Goal: Information Seeking & Learning: Learn about a topic

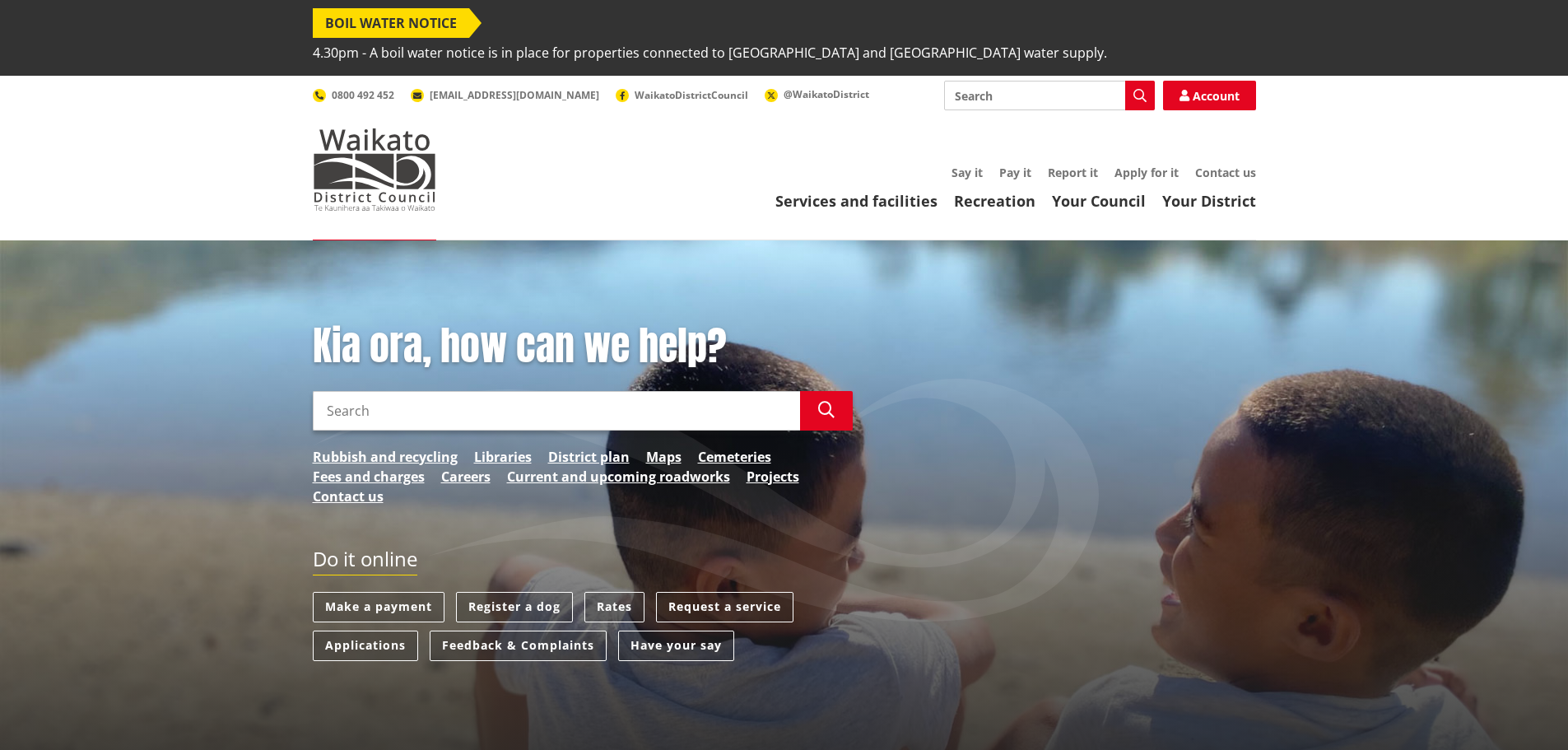
click at [410, 391] on input "Search" at bounding box center [556, 410] width 488 height 40
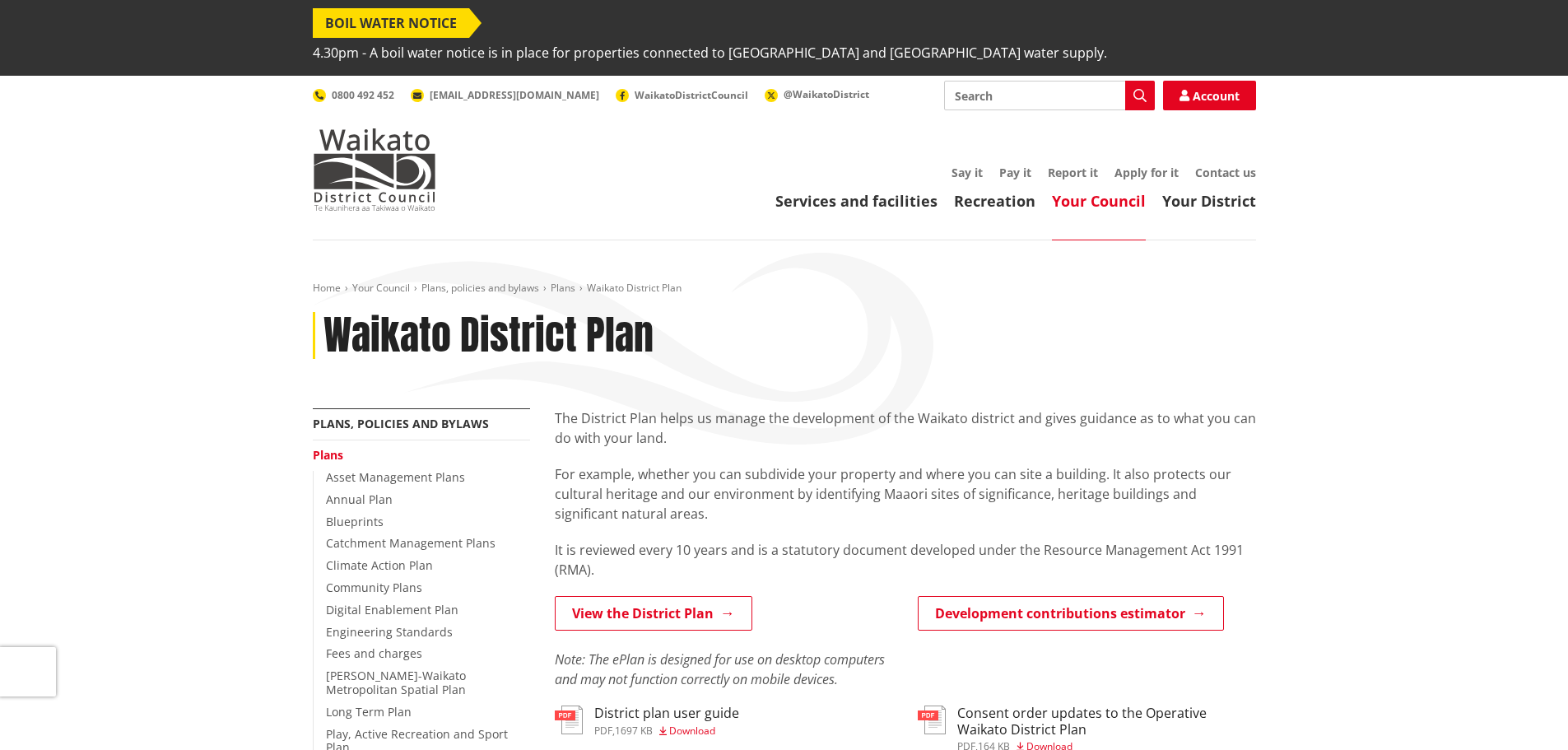
scroll to position [165, 0]
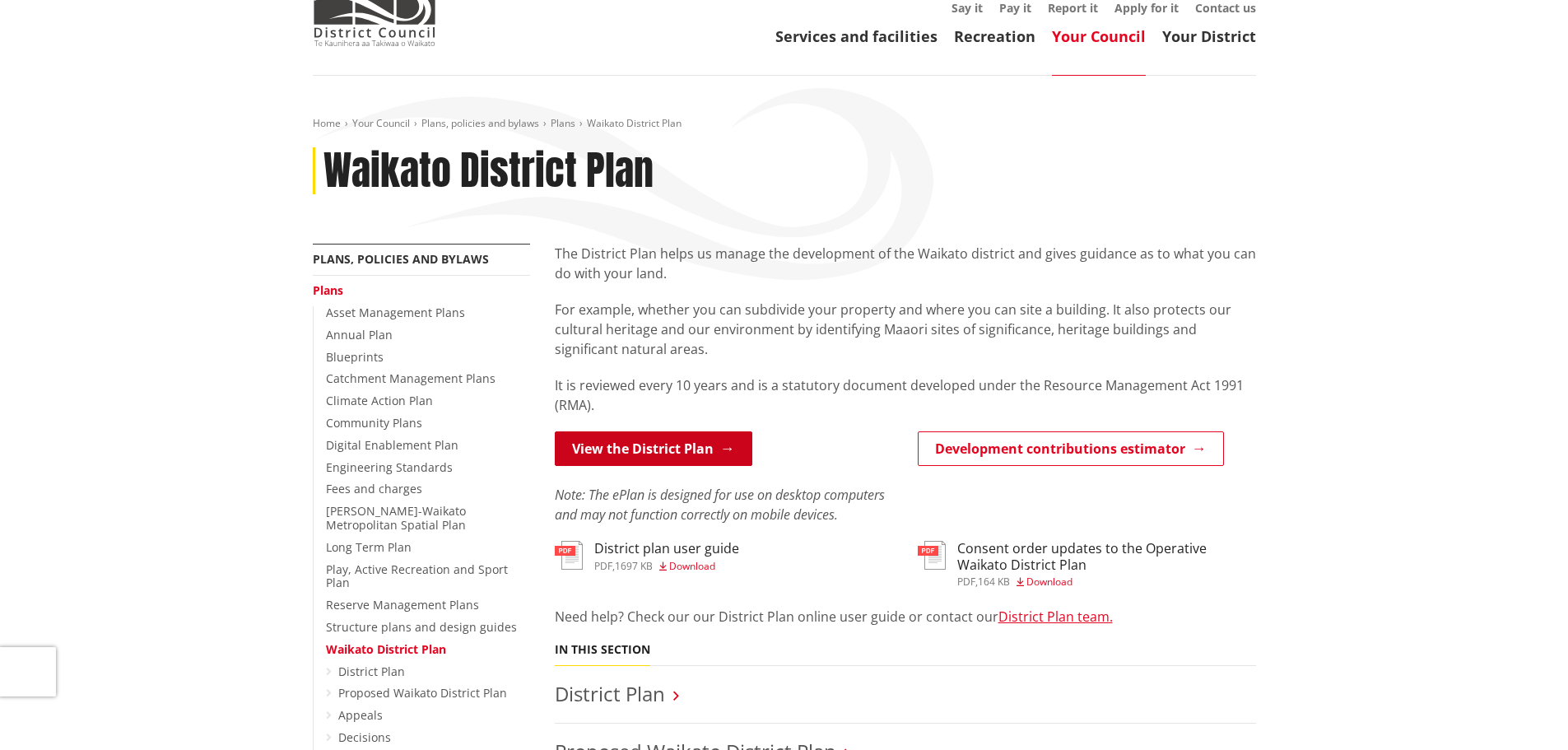
click at [689, 431] on link "View the District Plan" at bounding box center [654, 449] width 198 height 35
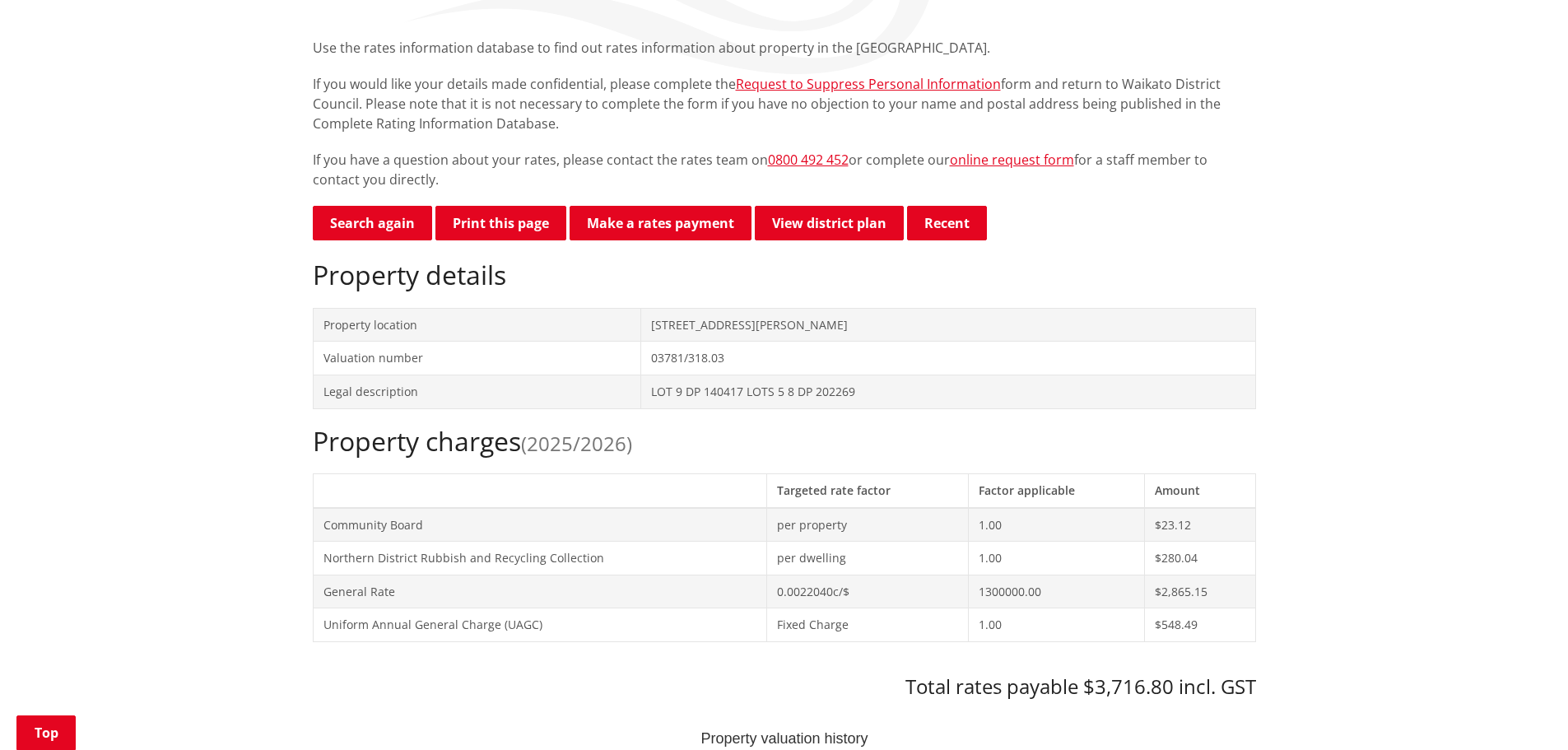
scroll to position [137, 0]
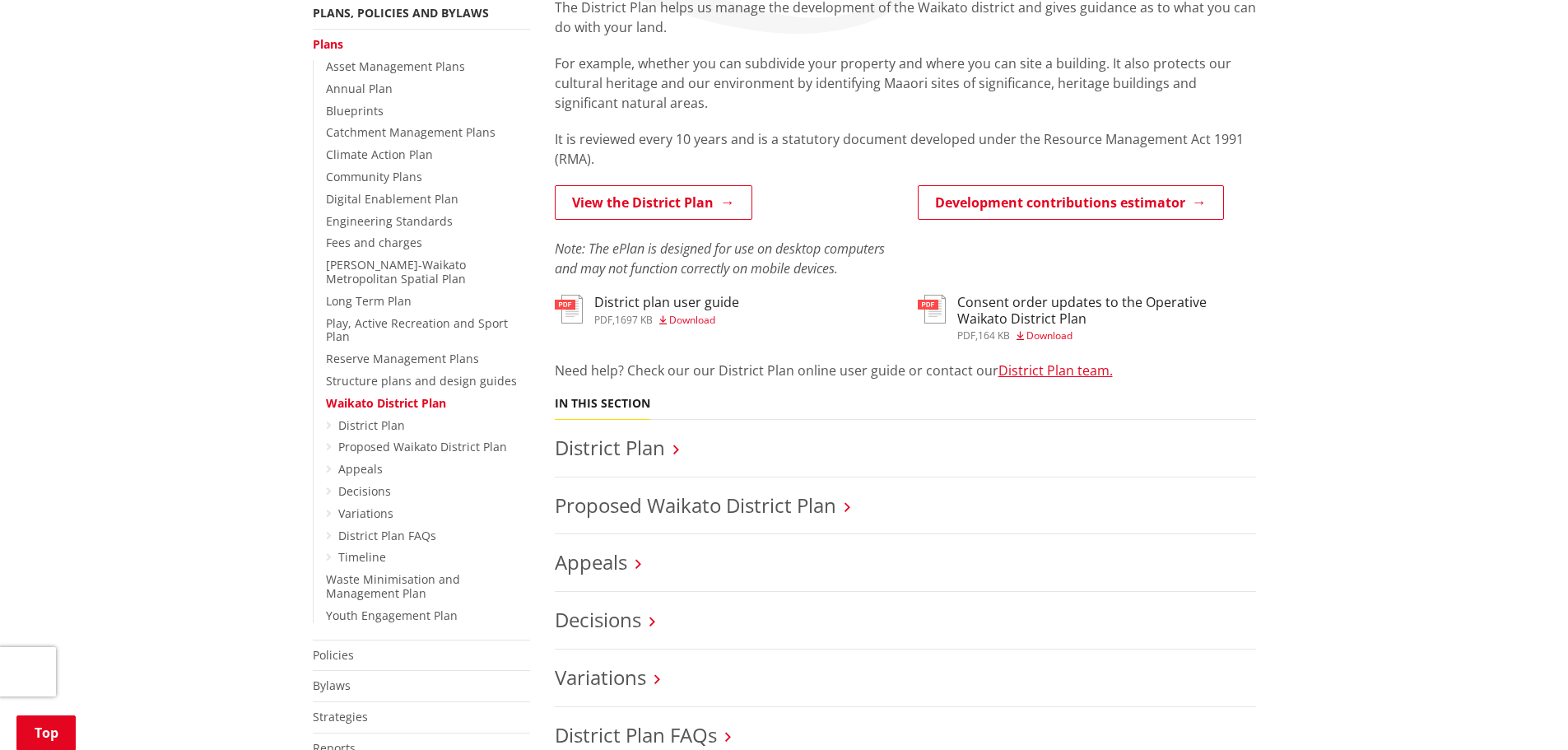
scroll to position [411, 0]
click at [709, 490] on link "Proposed Waikato District Plan" at bounding box center [696, 504] width 282 height 27
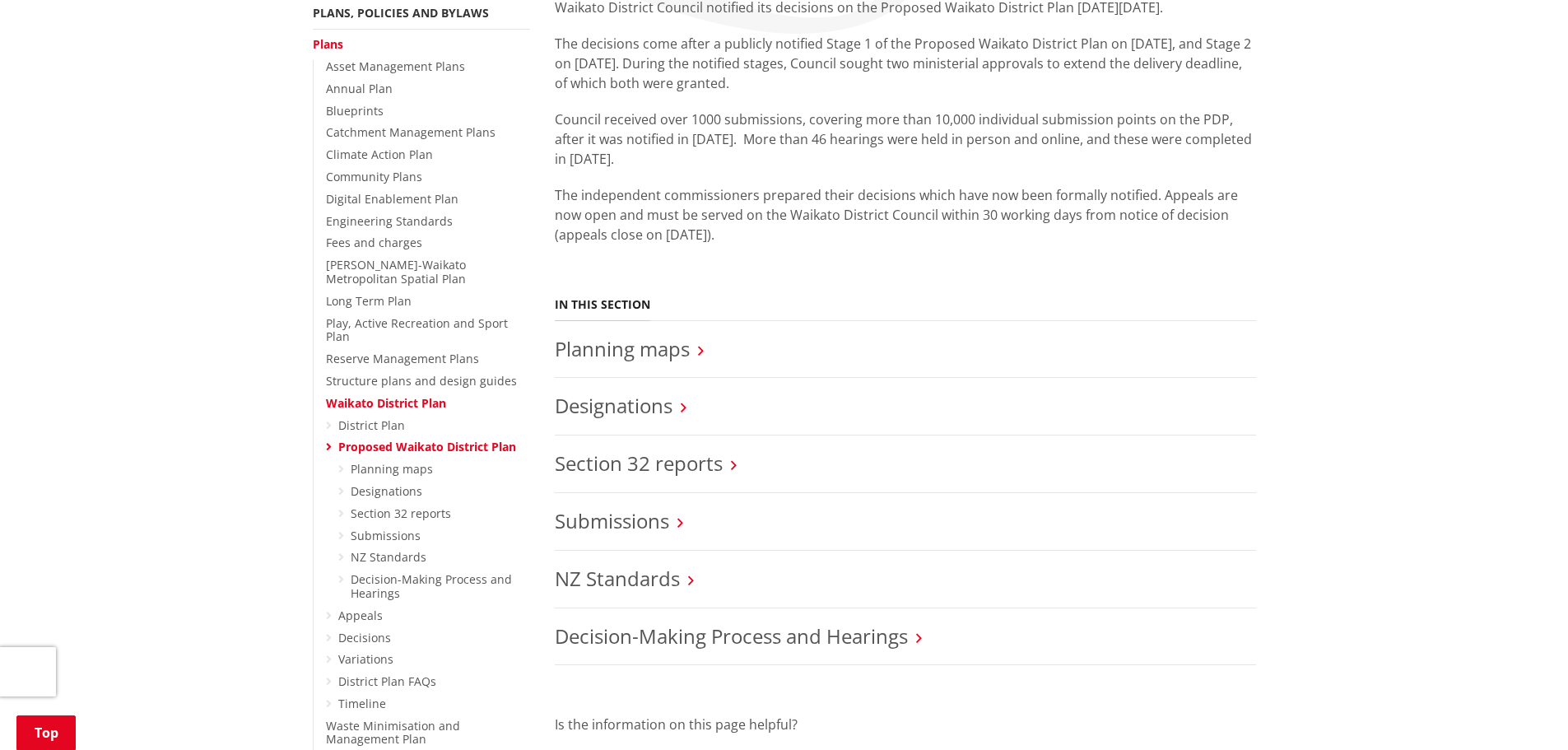
scroll to position [411, 0]
click at [384, 416] on link "District Plan" at bounding box center [371, 424] width 67 height 15
